Goal: Book appointment/travel/reservation

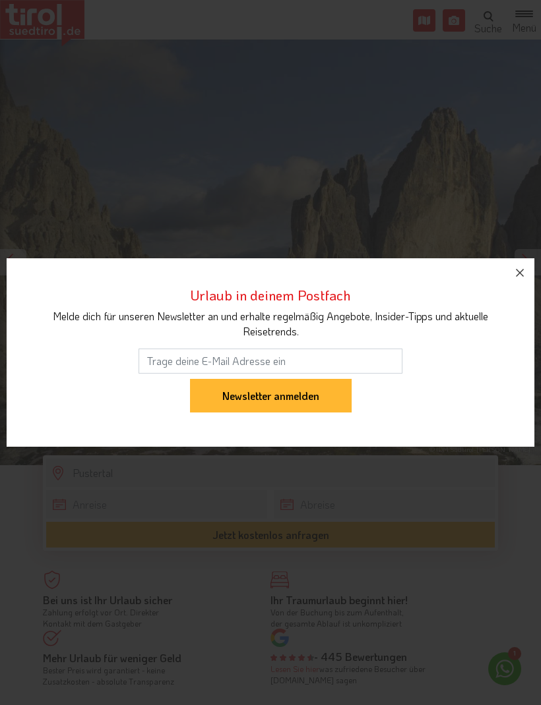
click at [523, 264] on button "button" at bounding box center [519, 272] width 29 height 29
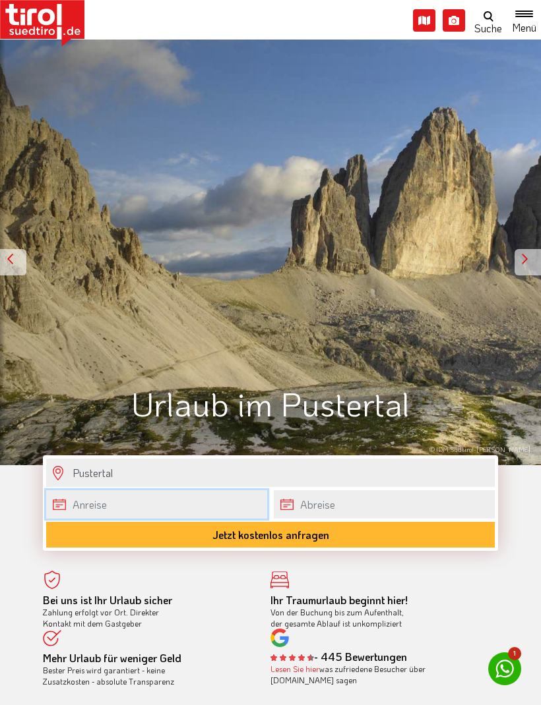
click at [213, 493] on input "text" at bounding box center [156, 504] width 221 height 28
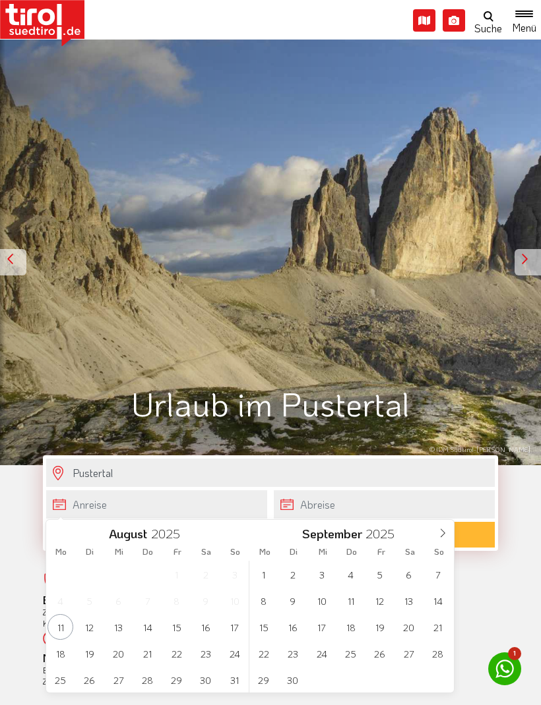
click at [444, 527] on span at bounding box center [442, 531] width 22 height 22
click at [442, 533] on icon at bounding box center [442, 533] width 9 height 9
click at [444, 531] on icon at bounding box center [442, 533] width 9 height 9
type input "2026"
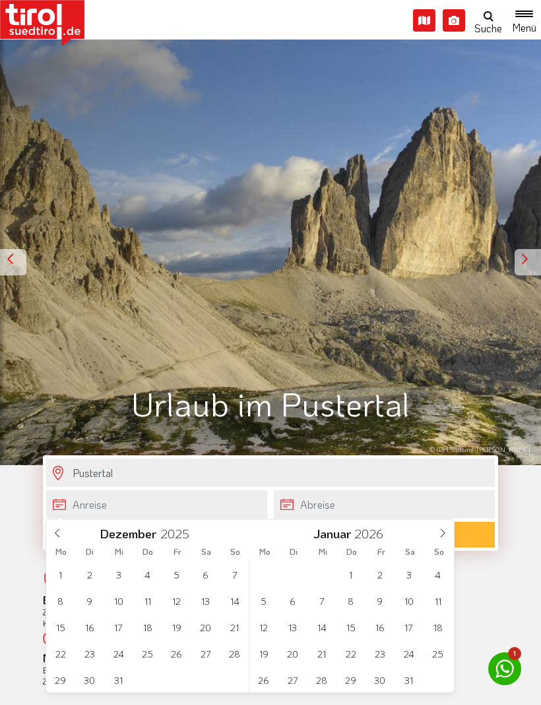
click at [443, 530] on icon at bounding box center [442, 533] width 9 height 9
type input "2026"
click at [442, 529] on icon at bounding box center [442, 533] width 9 height 9
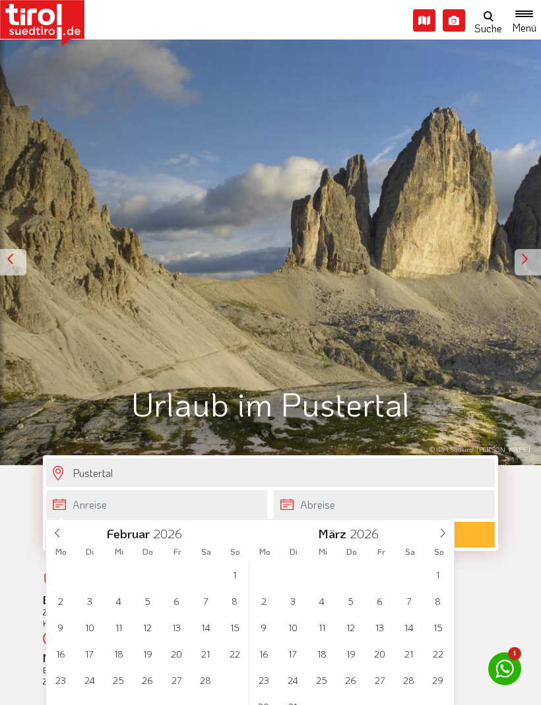
click at [438, 532] on icon at bounding box center [442, 533] width 9 height 9
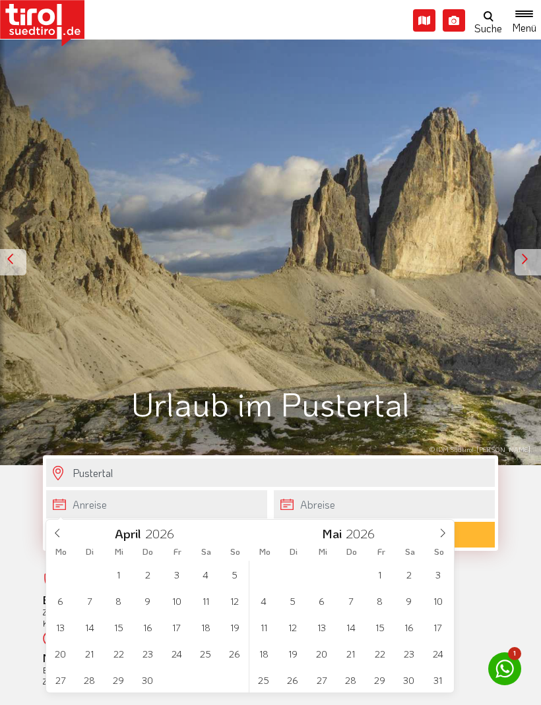
click at [440, 533] on icon at bounding box center [442, 533] width 9 height 9
click at [440, 530] on icon at bounding box center [442, 533] width 9 height 9
click at [416, 570] on span "4" at bounding box center [409, 575] width 26 height 26
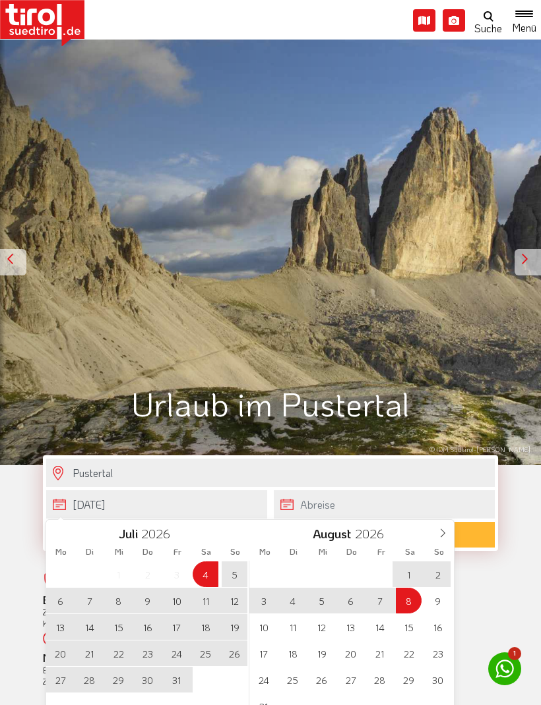
click at [411, 596] on span "8" at bounding box center [409, 601] width 26 height 26
type input "[DATE]"
type input "08-08-2026"
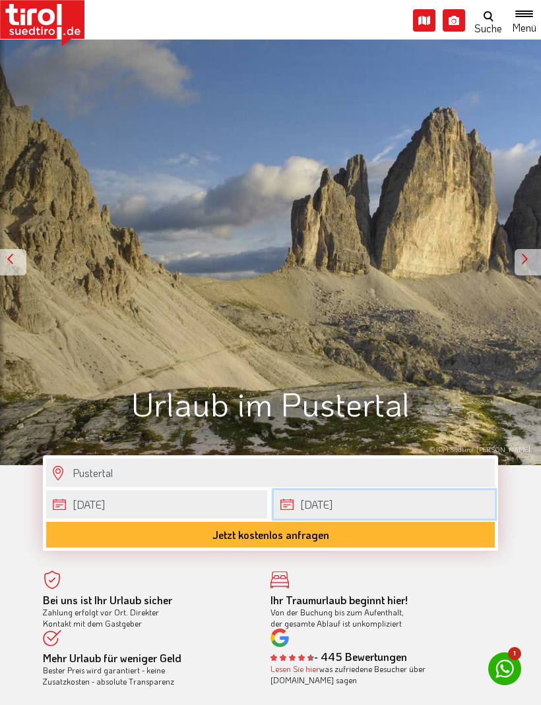
click at [405, 516] on input "08-08-2026" at bounding box center [384, 504] width 221 height 28
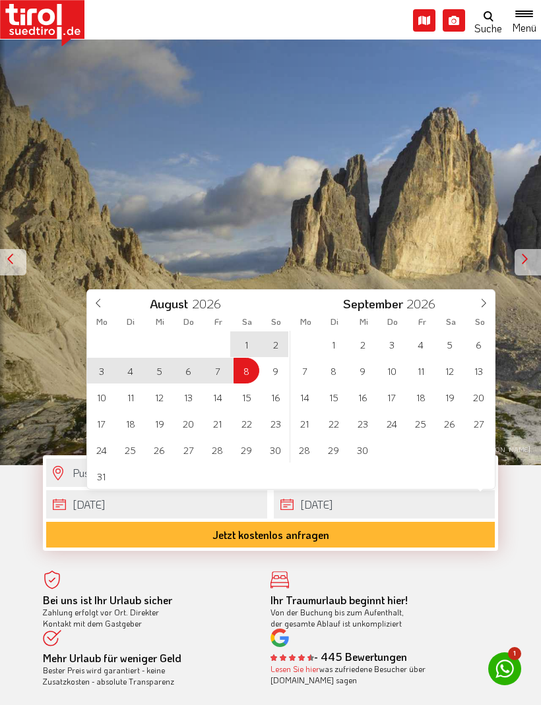
click at [100, 306] on icon at bounding box center [98, 303] width 9 height 9
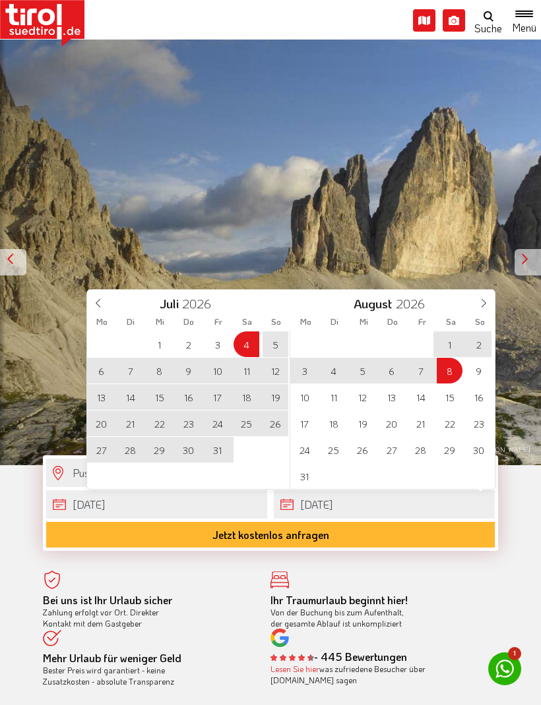
click at [245, 372] on span "11" at bounding box center [246, 371] width 26 height 26
type input "[DATE]"
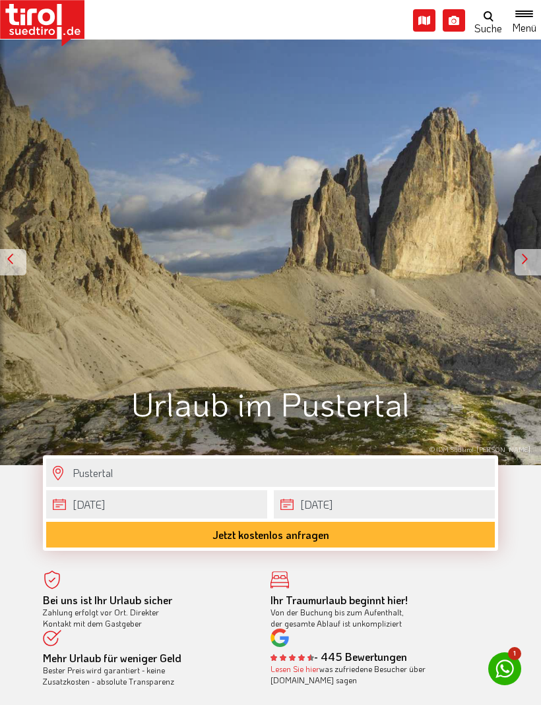
click at [448, 531] on button "Jetzt kostenlos anfragen" at bounding box center [270, 535] width 448 height 26
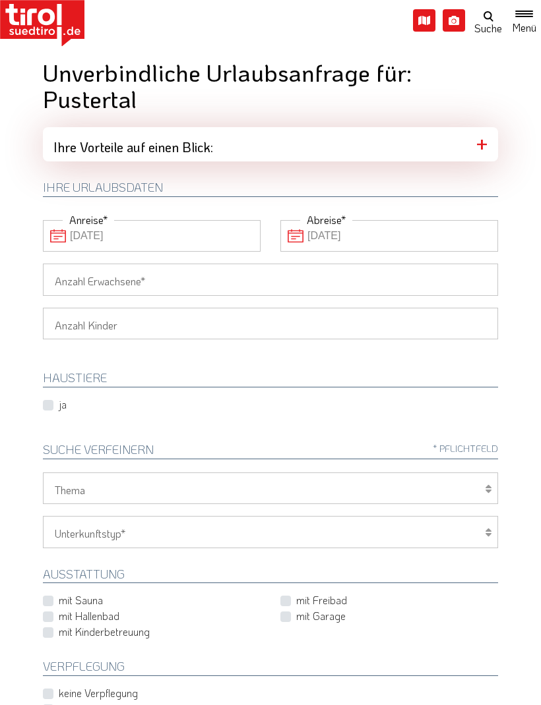
click at [526, 30] on span "Toggle navigation" at bounding box center [524, 23] width 18 height 13
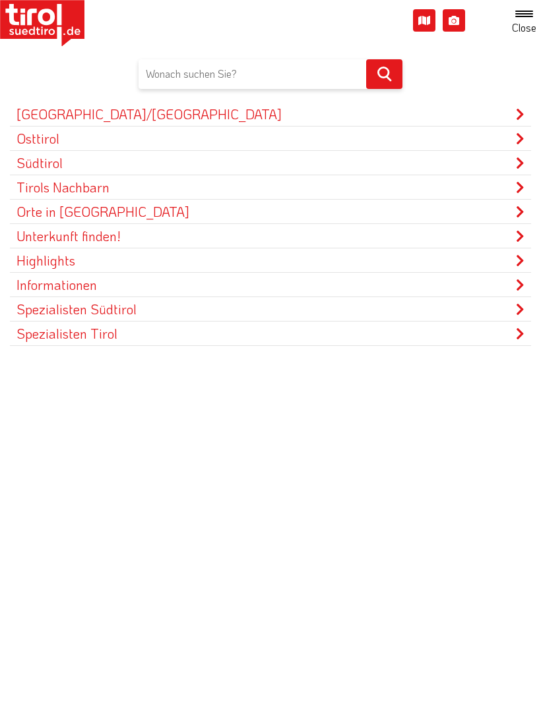
click at [53, 26] on img at bounding box center [42, 23] width 84 height 47
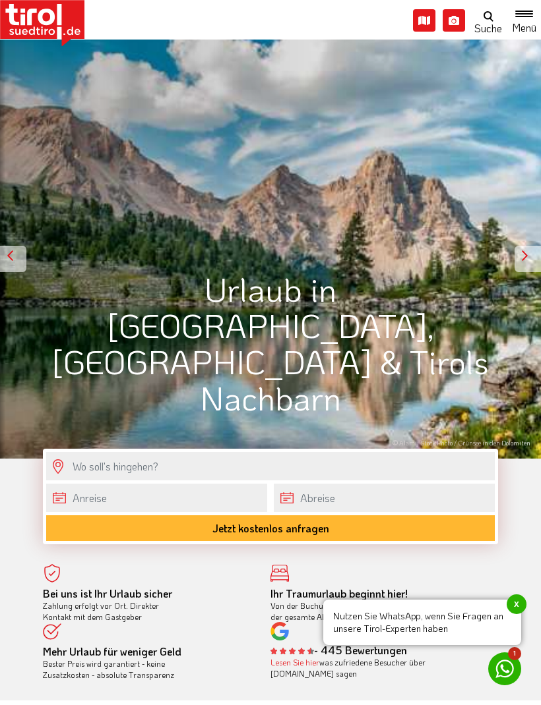
click at [522, 30] on span "Toggle navigation" at bounding box center [524, 23] width 18 height 13
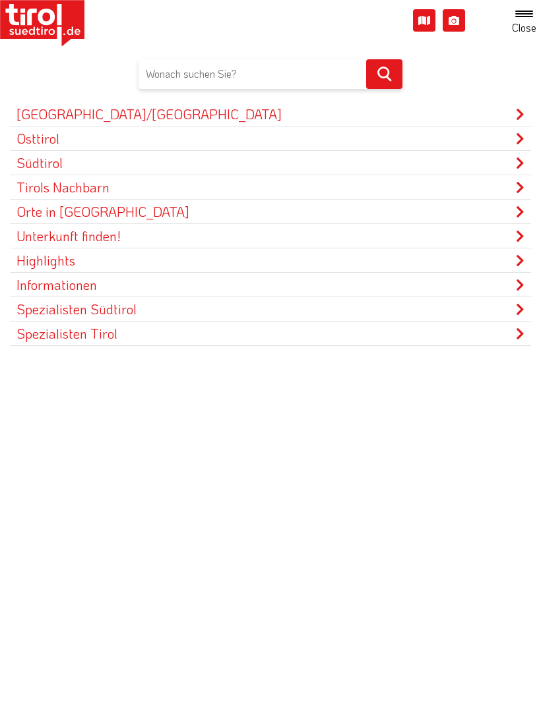
click at [507, 224] on link "Unterkunft finden!" at bounding box center [270, 236] width 521 height 24
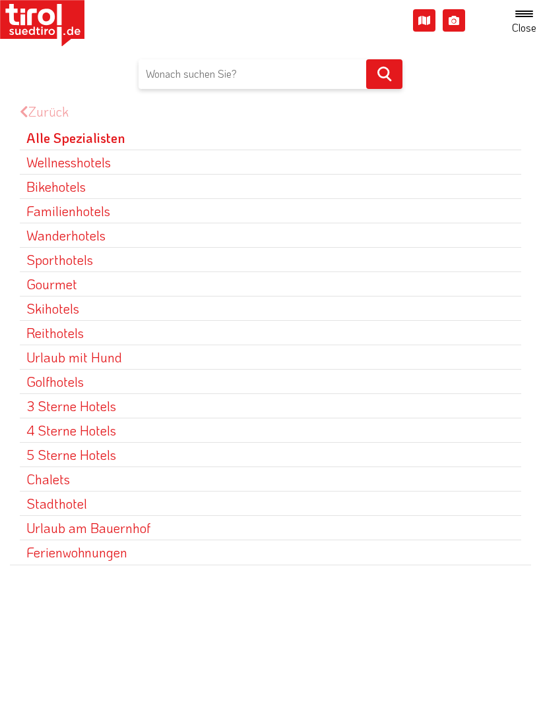
click at [96, 146] on link "Alle Spezialisten" at bounding box center [270, 138] width 501 height 24
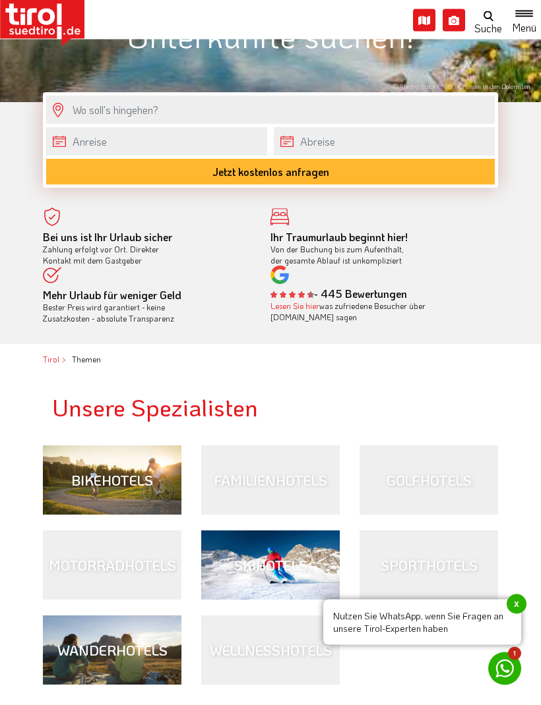
scroll to position [365, 0]
